Goal: Information Seeking & Learning: Learn about a topic

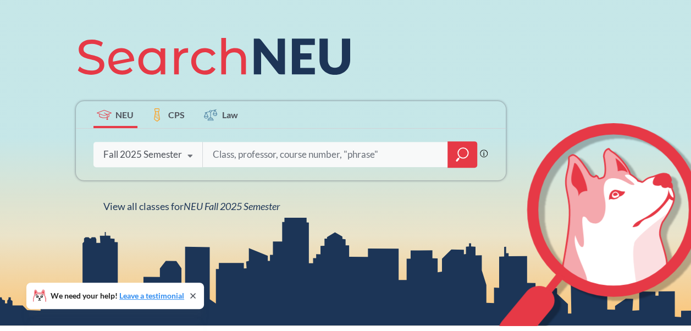
scroll to position [123, 0]
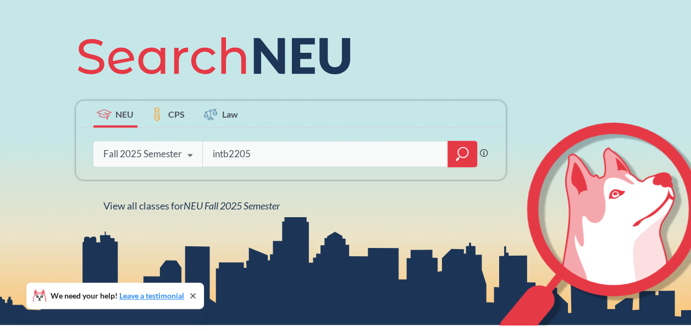
type input "intb2205"
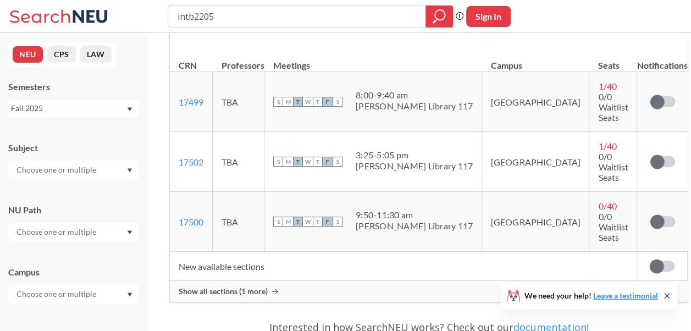
scroll to position [205, 0]
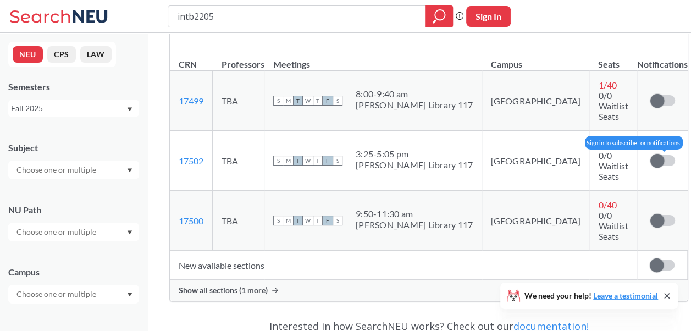
click at [650, 155] on label at bounding box center [662, 160] width 25 height 11
click at [650, 155] on input "checkbox" at bounding box center [650, 155] width 0 height 0
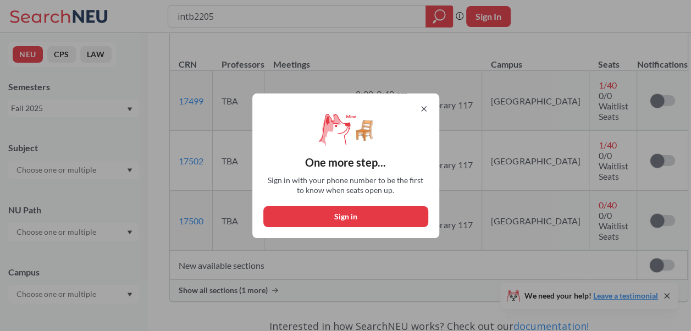
click at [389, 219] on button "Sign in" at bounding box center [345, 216] width 165 height 21
select select "US"
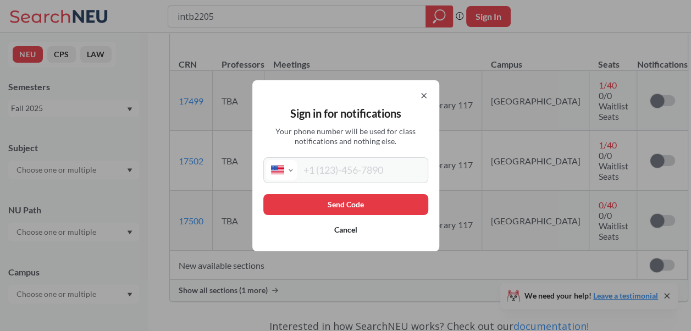
click at [357, 169] on input "tel" at bounding box center [361, 170] width 129 height 20
type input "[PHONE_NUMBER]"
click at [360, 203] on button "Send Code" at bounding box center [345, 204] width 165 height 21
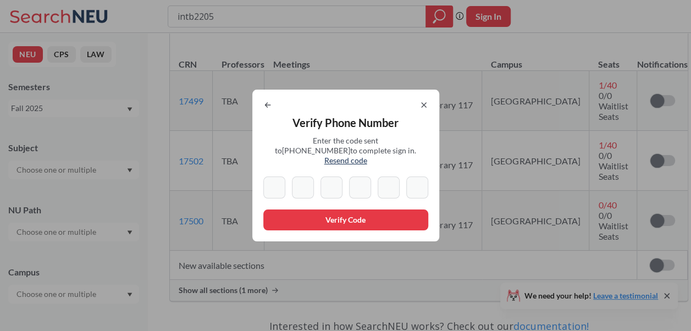
type input "8"
type input "5"
type input "7"
type input "6"
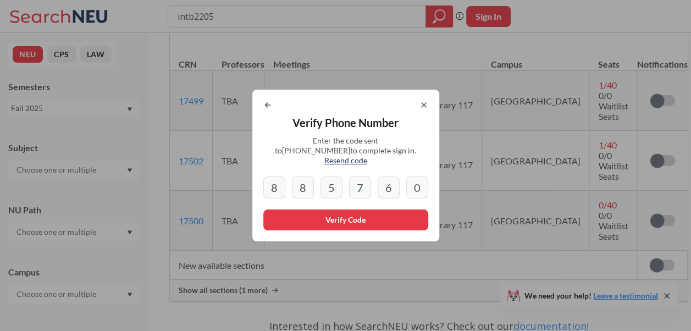
type input "0"
click at [374, 215] on button "Verify Code" at bounding box center [345, 219] width 165 height 21
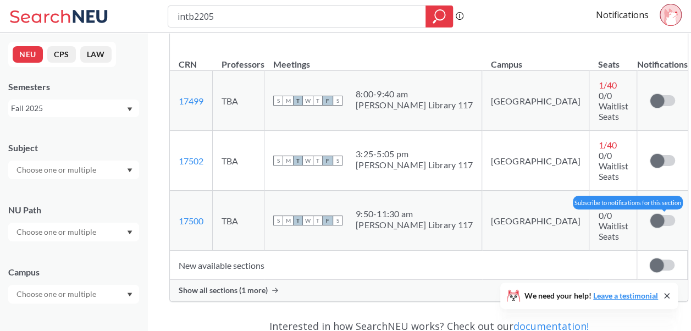
click at [650, 214] on span at bounding box center [657, 221] width 14 height 14
click at [650, 215] on input "checkbox" at bounding box center [650, 215] width 0 height 0
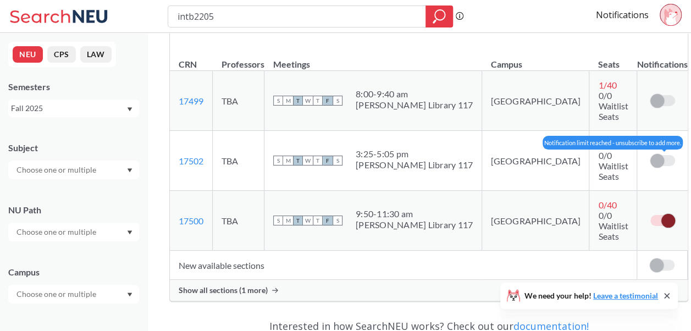
click at [650, 154] on span at bounding box center [657, 161] width 14 height 14
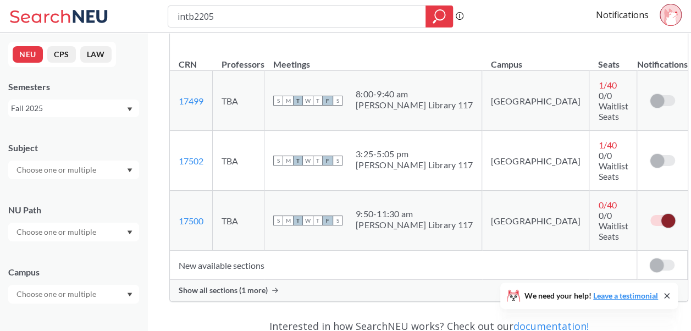
click at [661, 214] on span at bounding box center [668, 221] width 14 height 14
click at [650, 215] on input "checkbox" at bounding box center [650, 215] width 0 height 0
click at [379, 19] on input "intb2205" at bounding box center [296, 16] width 241 height 19
type input "i"
type input "econ"
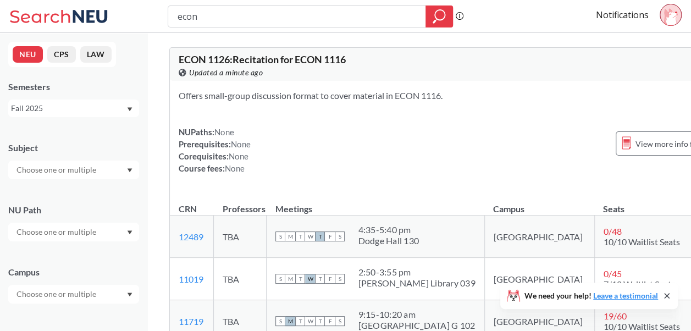
click at [245, 12] on input "econ" at bounding box center [296, 16] width 241 height 19
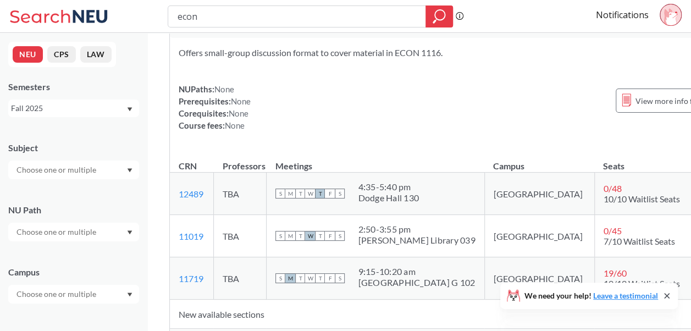
scroll to position [48, 0]
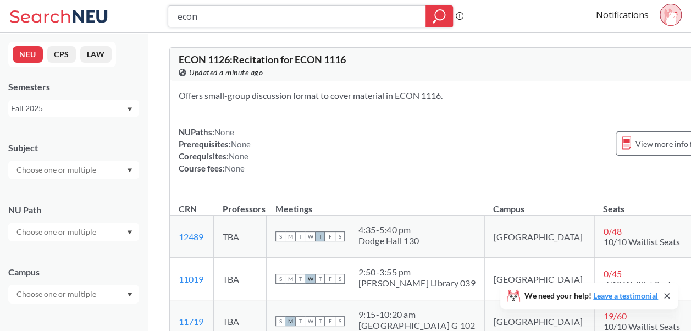
click at [291, 18] on input "econ" at bounding box center [296, 16] width 241 height 19
type input "econ1116"
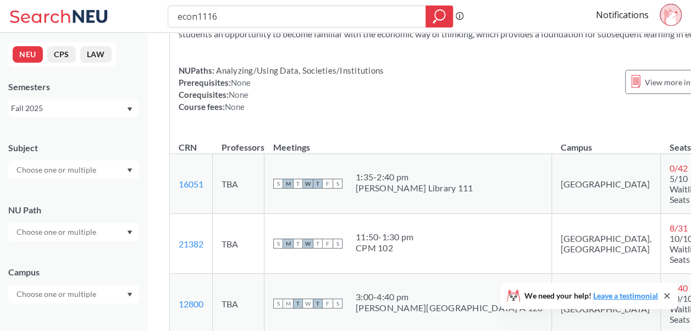
scroll to position [112, 0]
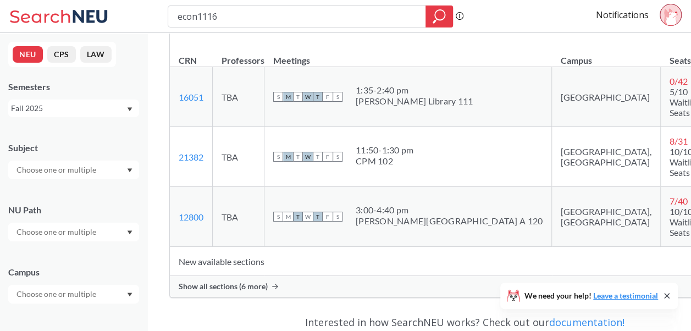
scroll to position [186, 0]
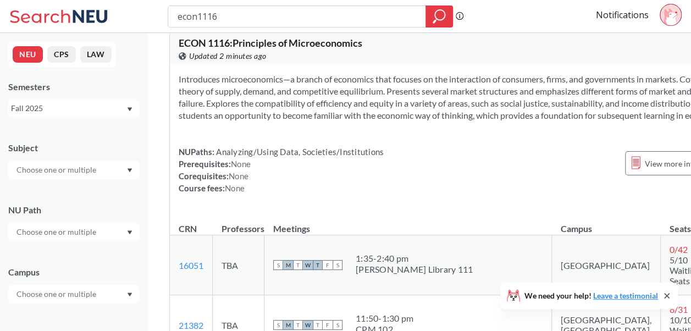
scroll to position [0, 0]
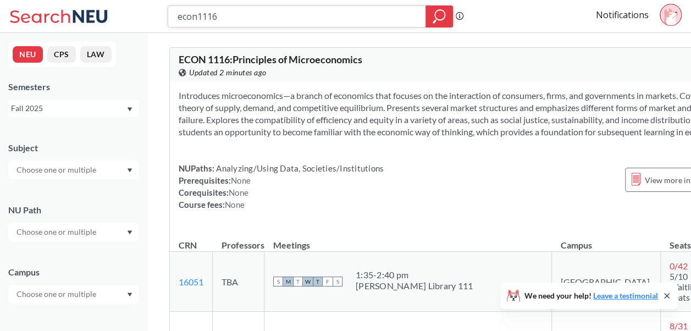
click at [224, 17] on input "econ1116" at bounding box center [296, 16] width 241 height 19
type input "e"
type input "inno2301"
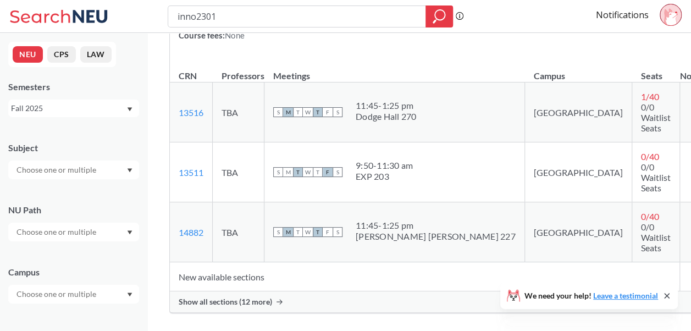
scroll to position [186, 0]
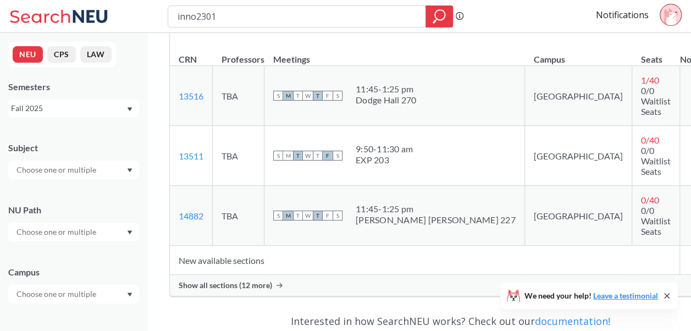
click at [690, 210] on input "checkbox" at bounding box center [693, 210] width 0 height 0
click at [690, 90] on input "checkbox" at bounding box center [693, 90] width 0 height 0
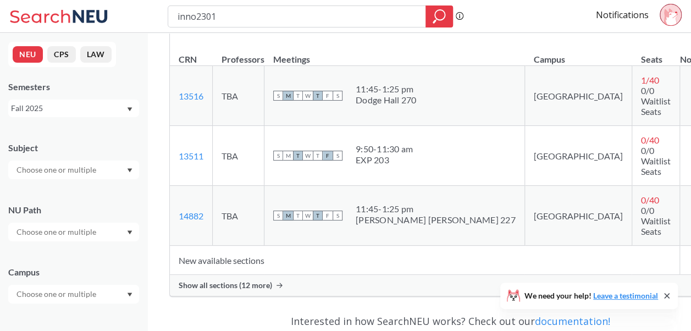
click at [690, 150] on input "checkbox" at bounding box center [693, 150] width 0 height 0
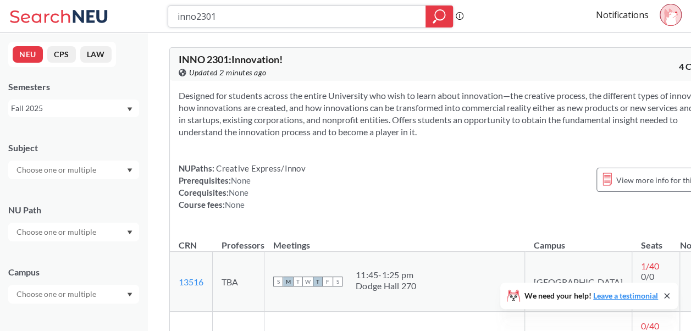
click at [268, 14] on input "inno2301" at bounding box center [296, 16] width 241 height 19
type input "i"
type input "intb"
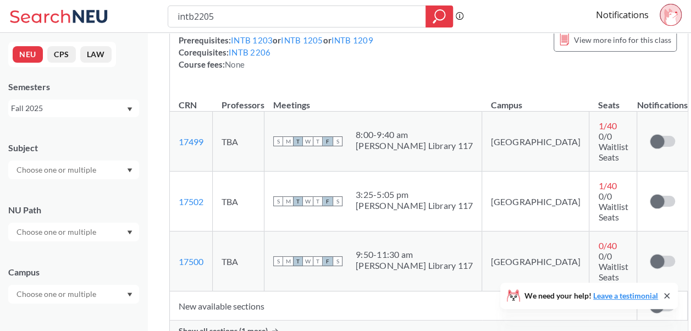
scroll to position [165, 0]
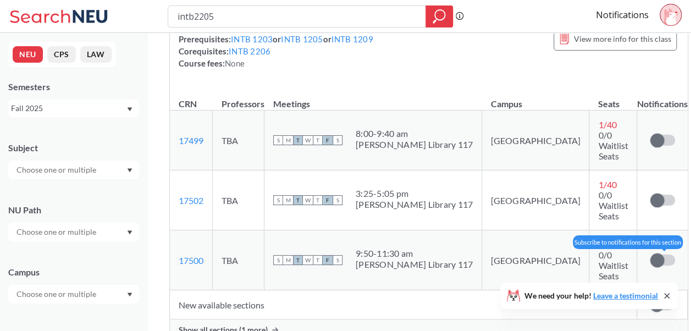
click at [650, 253] on span at bounding box center [657, 260] width 14 height 14
click at [650, 255] on input "checkbox" at bounding box center [650, 255] width 0 height 0
click at [402, 11] on input "intb2205" at bounding box center [296, 16] width 241 height 19
type input "intb2206"
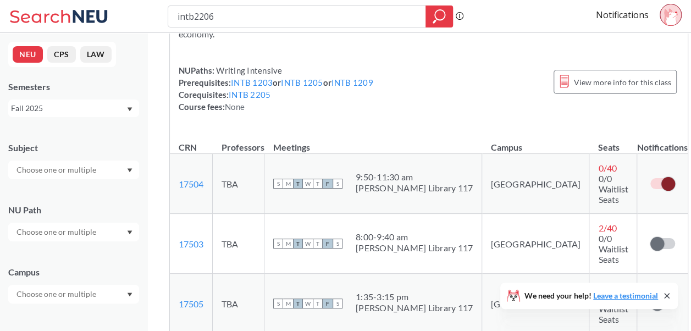
scroll to position [135, 0]
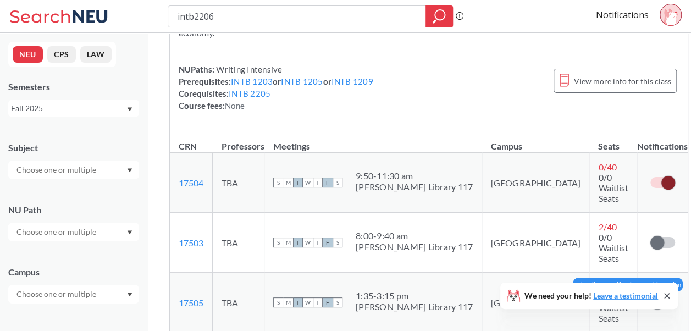
click at [650, 297] on label at bounding box center [662, 302] width 25 height 11
click at [650, 297] on input "checkbox" at bounding box center [650, 297] width 0 height 0
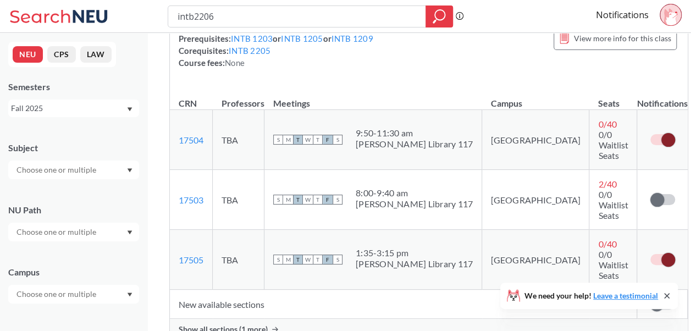
scroll to position [0, 0]
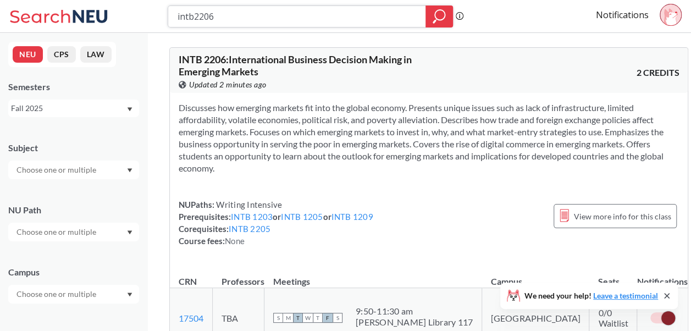
click at [247, 11] on input "intb2206" at bounding box center [296, 16] width 241 height 19
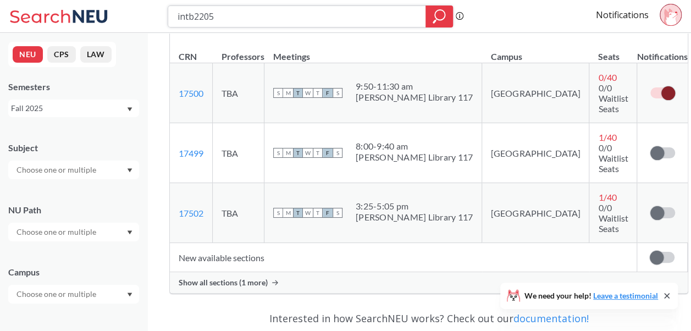
scroll to position [214, 0]
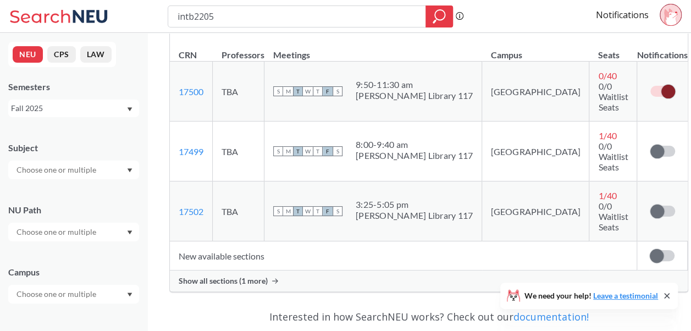
click at [267, 270] on div "Show all sections (1 more)" at bounding box center [429, 280] width 518 height 21
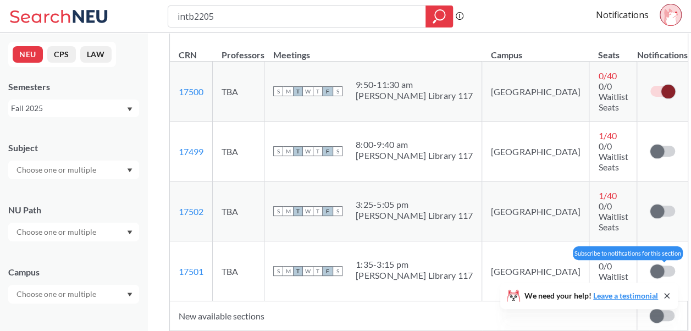
click at [650, 264] on span at bounding box center [657, 271] width 14 height 14
click at [650, 266] on input "checkbox" at bounding box center [650, 266] width 0 height 0
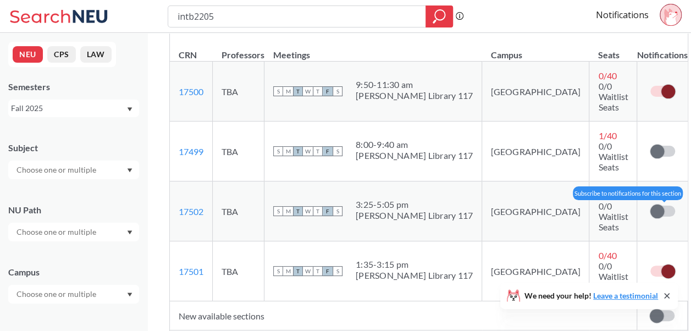
click at [650, 205] on span at bounding box center [657, 212] width 14 height 14
click at [650, 206] on input "checkbox" at bounding box center [650, 206] width 0 height 0
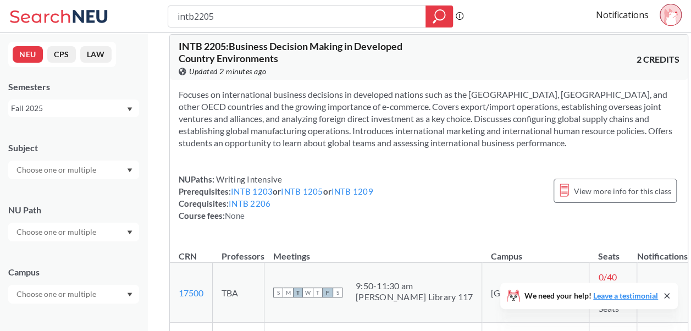
scroll to position [5, 0]
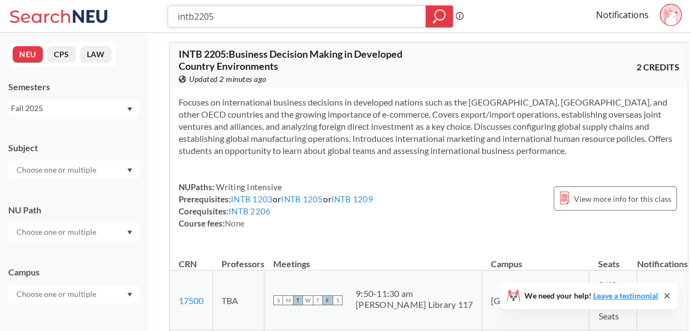
click at [256, 16] on input "intb2205" at bounding box center [296, 16] width 241 height 19
type input "intb2206"
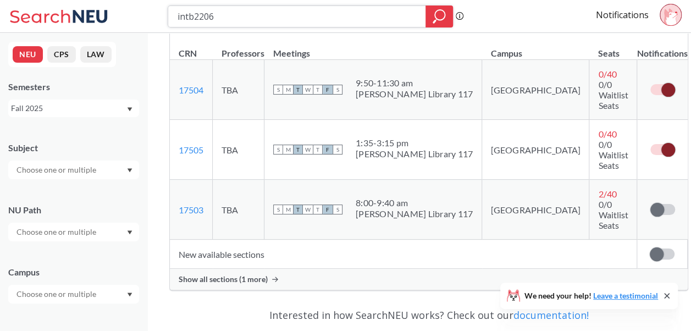
scroll to position [229, 0]
click at [260, 274] on span "Show all sections (1 more)" at bounding box center [223, 279] width 89 height 10
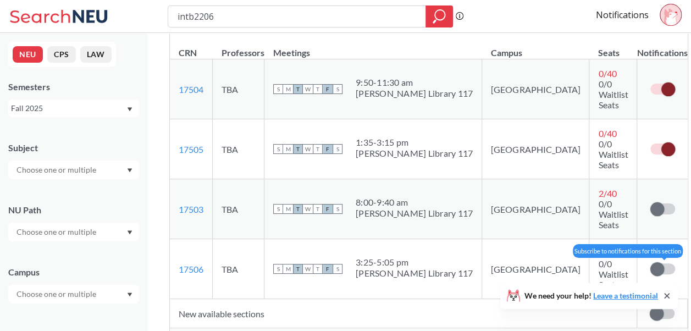
click at [650, 262] on span at bounding box center [657, 269] width 14 height 14
click at [650, 263] on input "checkbox" at bounding box center [650, 263] width 0 height 0
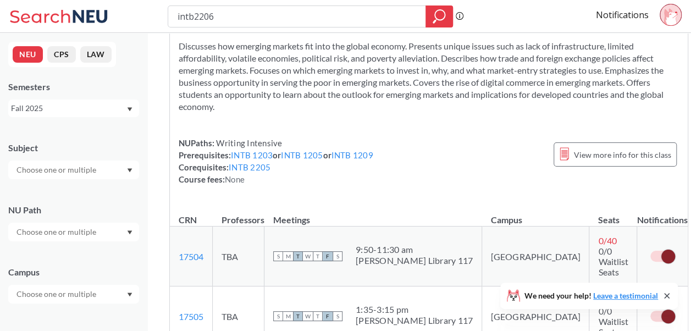
scroll to position [15, 0]
